Goal: Task Accomplishment & Management: Use online tool/utility

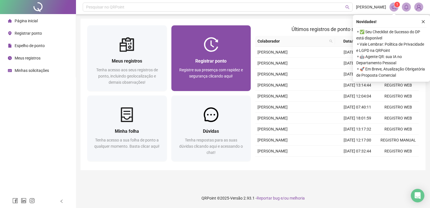
click at [230, 48] on div at bounding box center [212, 44] width 80 height 15
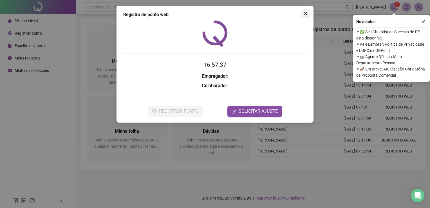
click at [307, 14] on icon "close" at bounding box center [306, 13] width 5 height 5
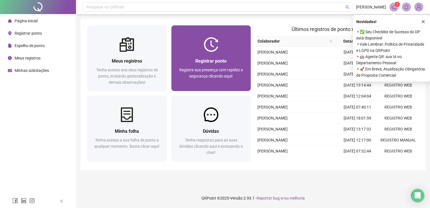
click at [188, 58] on div "Registrar ponto" at bounding box center [211, 60] width 66 height 7
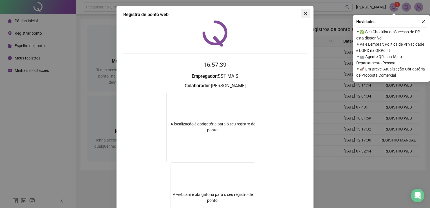
click at [304, 15] on icon "close" at bounding box center [306, 13] width 5 height 5
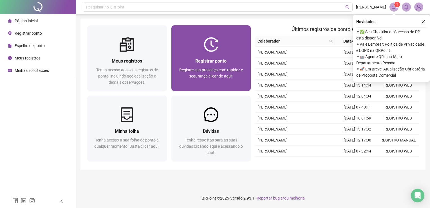
click at [219, 63] on span "Registrar ponto" at bounding box center [210, 60] width 31 height 5
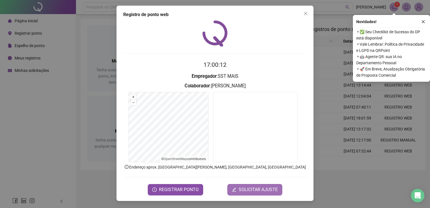
click at [256, 190] on span "SOLICITAR AJUSTE" at bounding box center [258, 189] width 39 height 7
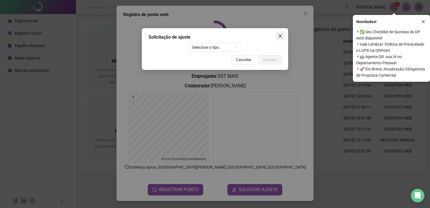
click at [281, 34] on icon "close" at bounding box center [280, 36] width 5 height 5
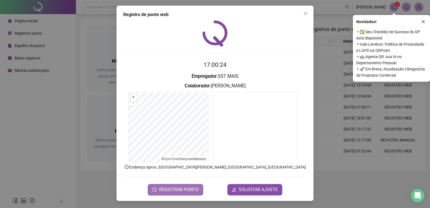
click at [176, 189] on span "REGISTRAR PONTO" at bounding box center [179, 189] width 40 height 7
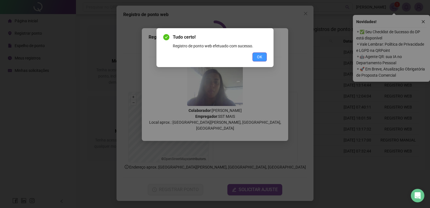
click at [262, 57] on span "OK" at bounding box center [259, 57] width 5 height 6
